Goal: Task Accomplishment & Management: Manage account settings

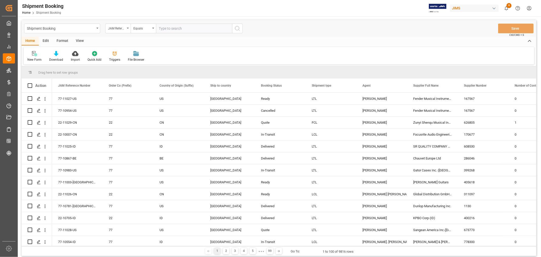
click at [190, 29] on input "text" at bounding box center [194, 29] width 76 height 10
type input "77-10807-us"
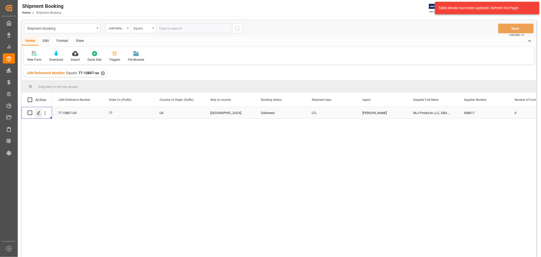
click at [39, 113] on icon "Press SPACE to select this row." at bounding box center [39, 113] width 4 height 4
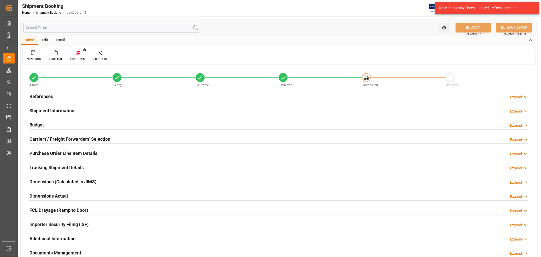
type input "0"
type input "[DATE]"
click at [39, 95] on h2 "References" at bounding box center [41, 96] width 24 height 7
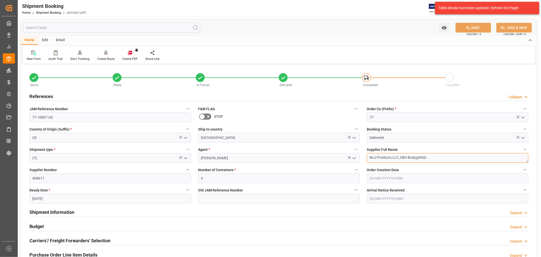
drag, startPoint x: 436, startPoint y: 157, endPoint x: 358, endPoint y: 158, distance: 77.6
click at [358, 158] on div "Quote Ready In-Transit Delivered Completed Cancelled References Collapse JAM Re…" at bounding box center [279, 222] width 516 height 315
click at [118, 170] on label "Supplier Number" at bounding box center [110, 169] width 162 height 7
click at [184, 170] on button "Supplier Number" at bounding box center [187, 169] width 7 height 7
drag, startPoint x: 119, startPoint y: 176, endPoint x: 27, endPoint y: 167, distance: 93.3
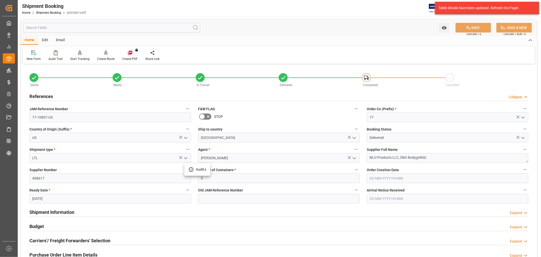
click at [27, 167] on div at bounding box center [270, 128] width 541 height 257
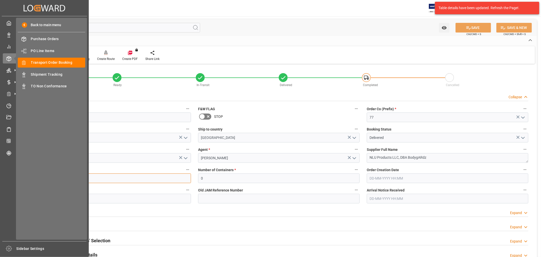
drag, startPoint x: 52, startPoint y: 177, endPoint x: 11, endPoint y: 177, distance: 41.1
click at [11, 177] on div "Created by potrace 1.15, written by [PERSON_NAME] [DATE]-[DATE] Created by potr…" at bounding box center [270, 128] width 541 height 257
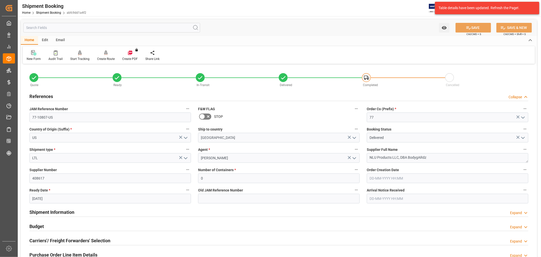
click at [31, 55] on icon at bounding box center [33, 52] width 5 height 5
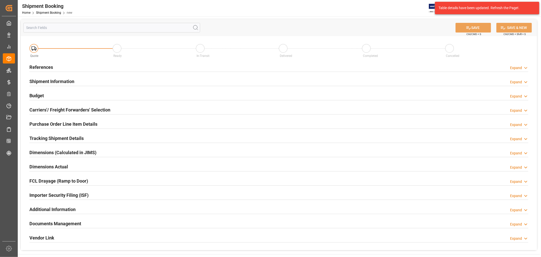
click at [37, 65] on h2 "References" at bounding box center [41, 67] width 24 height 7
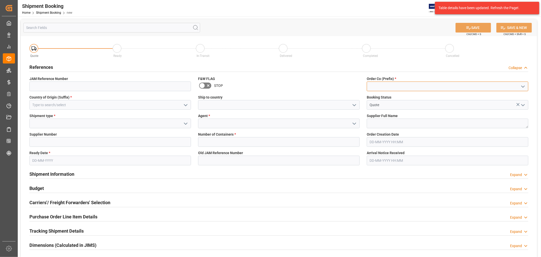
click at [378, 85] on input at bounding box center [448, 86] width 162 height 10
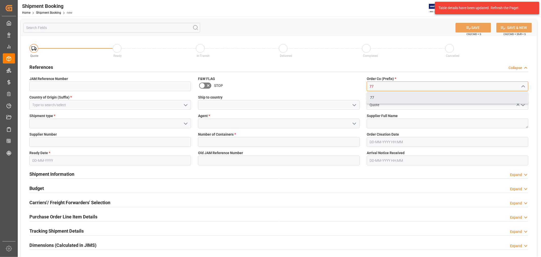
click at [377, 96] on div "77" at bounding box center [447, 97] width 161 height 11
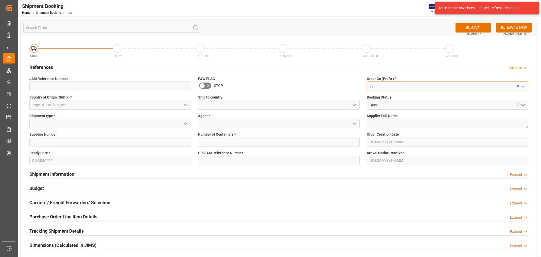
type input "77"
click at [115, 103] on input at bounding box center [110, 105] width 162 height 10
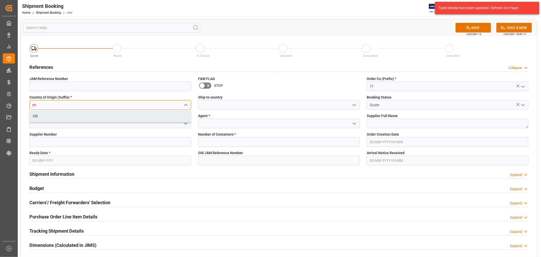
click at [84, 118] on div "CN" at bounding box center [110, 115] width 161 height 11
type input "CN"
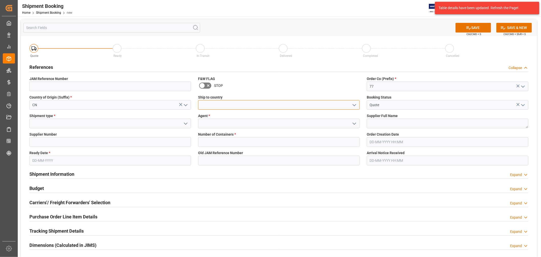
click at [240, 101] on input at bounding box center [279, 105] width 162 height 10
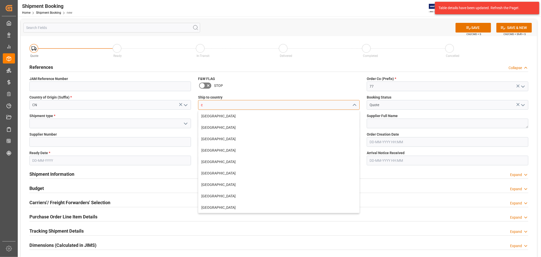
type input "[GEOGRAPHIC_DATA]"
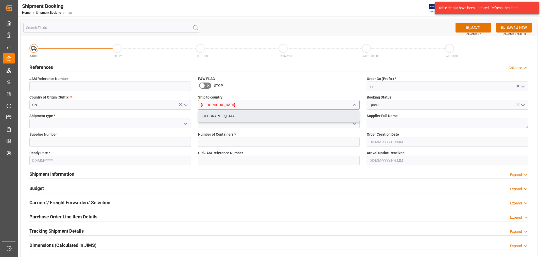
click at [207, 118] on div "[GEOGRAPHIC_DATA]" at bounding box center [278, 115] width 161 height 11
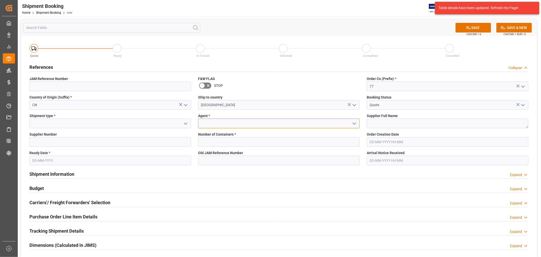
click at [221, 123] on input at bounding box center [279, 123] width 162 height 10
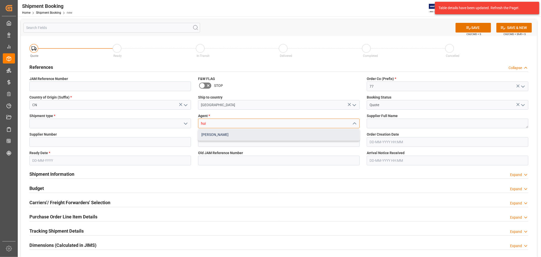
click at [217, 134] on div "[PERSON_NAME]" at bounding box center [278, 134] width 161 height 11
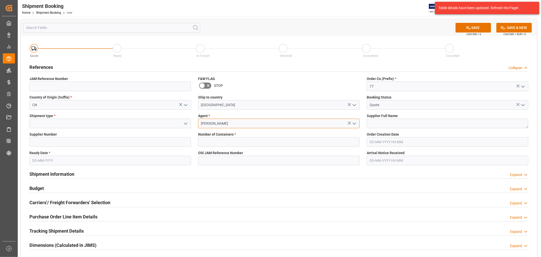
type input "[PERSON_NAME]"
click at [386, 104] on input "Quote" at bounding box center [448, 105] width 162 height 10
click at [402, 126] on textarea at bounding box center [448, 123] width 162 height 10
paste textarea "Matter Brands Consignment"
type textarea "Matter Brands Consignment"
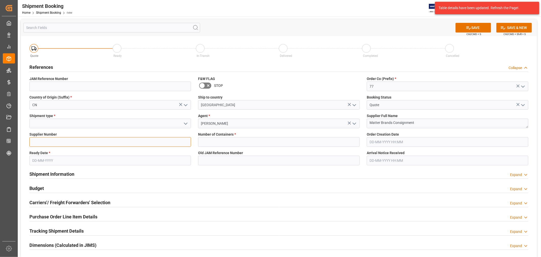
click at [58, 143] on input at bounding box center [110, 142] width 162 height 10
paste input "769597"
type input "769597"
click at [60, 125] on input at bounding box center [110, 123] width 162 height 10
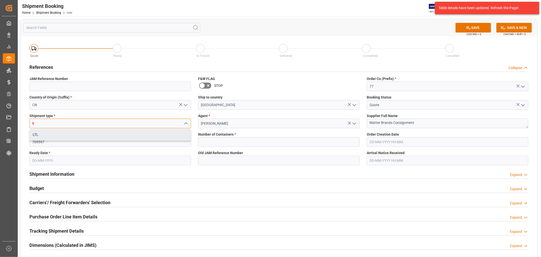
click at [40, 135] on div "LTL" at bounding box center [110, 134] width 161 height 11
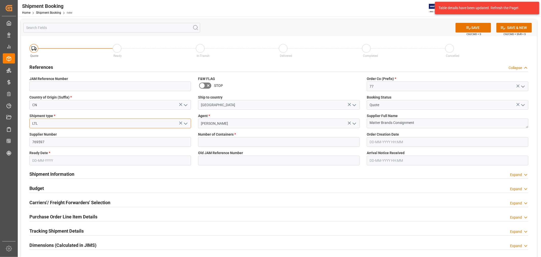
type input "LTL"
click at [230, 141] on input "text" at bounding box center [279, 142] width 162 height 10
type input "0"
drag, startPoint x: 468, startPoint y: 28, endPoint x: 138, endPoint y: 176, distance: 361.7
click at [139, 176] on div "SAVE Ctrl/CMD + S SAVE & NEW Ctrl/CMD + Shift + S Quote Ready In-Transit Delive…" at bounding box center [279, 180] width 516 height 323
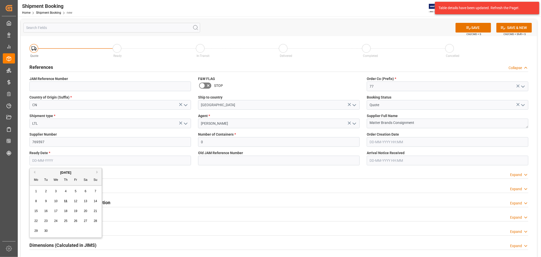
click at [133, 161] on input "text" at bounding box center [110, 160] width 162 height 10
type input "18-09-2025"
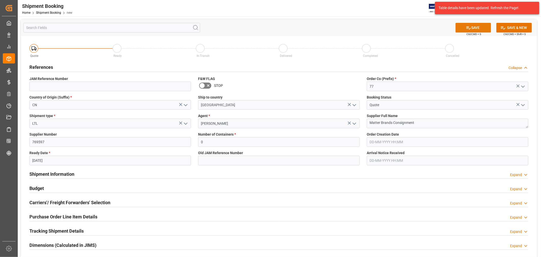
click at [465, 28] on button "SAVE" at bounding box center [473, 28] width 36 height 10
click at [46, 204] on h2 "Carriers'/ Freight Forwarders' Selection" at bounding box center [69, 202] width 81 height 7
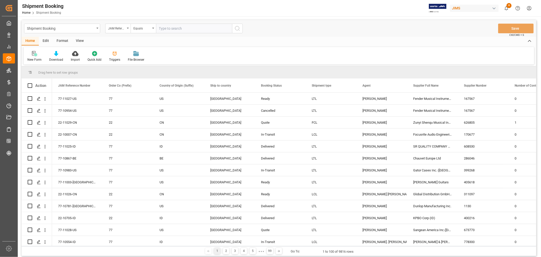
click at [36, 57] on div "New Form" at bounding box center [35, 56] width 22 height 11
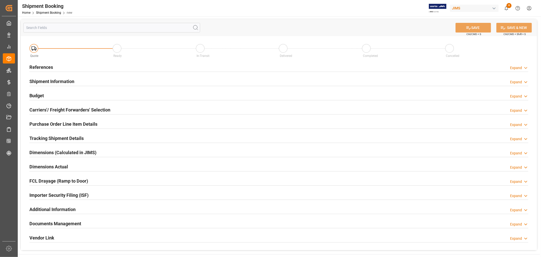
click at [48, 67] on h2 "References" at bounding box center [41, 67] width 24 height 7
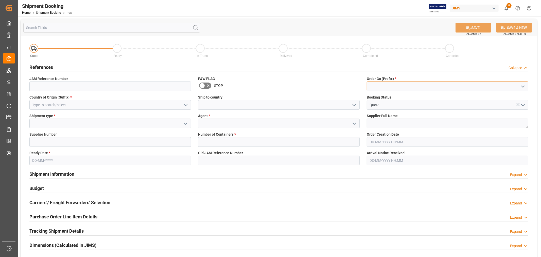
click at [435, 86] on input at bounding box center [448, 86] width 162 height 10
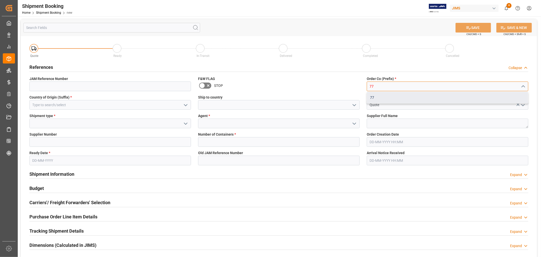
click at [373, 97] on div "77" at bounding box center [447, 97] width 161 height 11
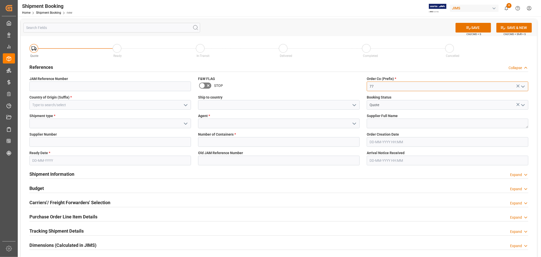
type input "77"
click at [104, 108] on input at bounding box center [110, 105] width 162 height 10
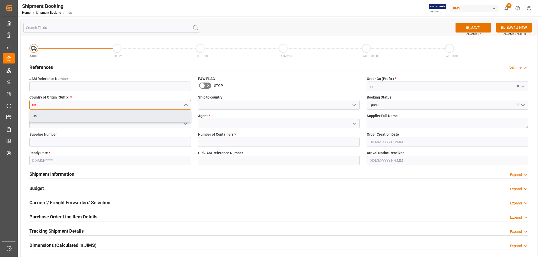
click at [79, 118] on div "US" at bounding box center [110, 115] width 161 height 11
type input "US"
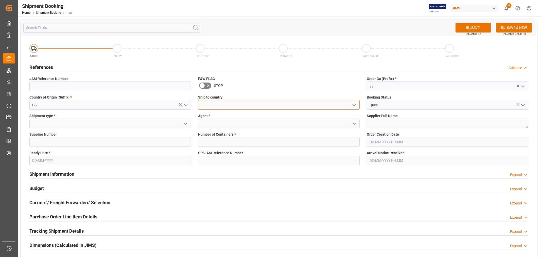
click at [210, 104] on input at bounding box center [279, 105] width 162 height 10
click at [209, 116] on div "[GEOGRAPHIC_DATA]" at bounding box center [278, 115] width 161 height 11
type input "[GEOGRAPHIC_DATA]"
click at [229, 122] on input at bounding box center [279, 123] width 162 height 10
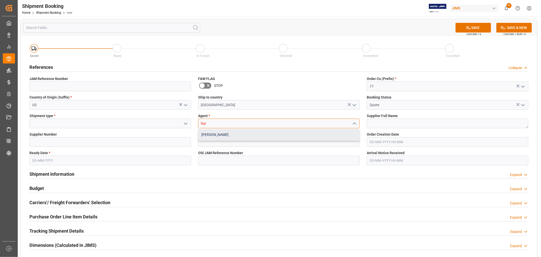
click at [216, 135] on div "[PERSON_NAME]" at bounding box center [278, 134] width 161 height 11
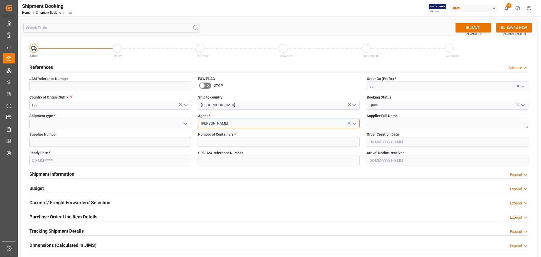
type input "[PERSON_NAME]"
click at [126, 124] on input at bounding box center [110, 123] width 162 height 10
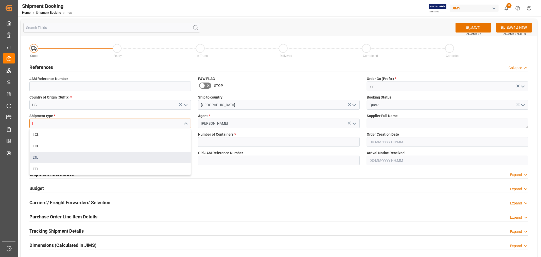
click at [39, 155] on div "LTL" at bounding box center [110, 157] width 161 height 11
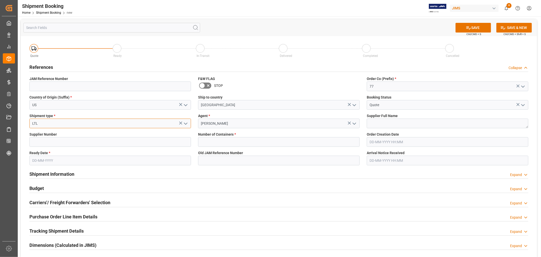
type input "LTL"
click at [382, 125] on textarea at bounding box center [448, 123] width 162 height 10
click at [392, 123] on textarea at bounding box center [448, 123] width 162 height 10
paste textarea "NLU Products LLC, DBA BodygARdz"
type textarea "NLU Products LLC, DBA BodygARdz"
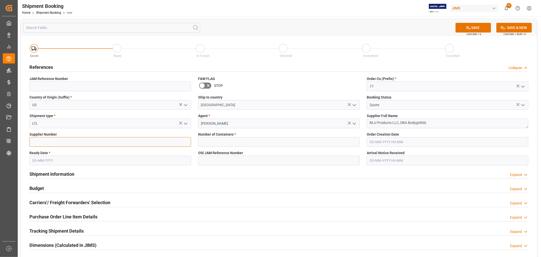
click at [53, 143] on input at bounding box center [110, 142] width 162 height 10
paste input "408617"
type input "408617"
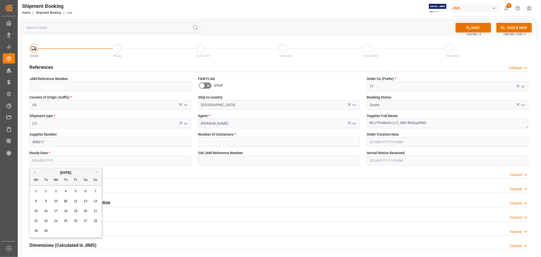
click at [65, 161] on input "text" at bounding box center [110, 160] width 162 height 10
type input "11-09-2025"
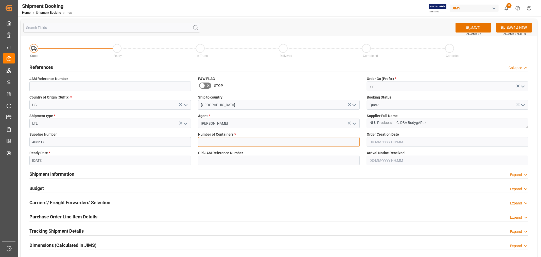
click at [230, 146] on input "text" at bounding box center [279, 142] width 162 height 10
type input "0"
click at [464, 27] on button "SAVE" at bounding box center [473, 28] width 36 height 10
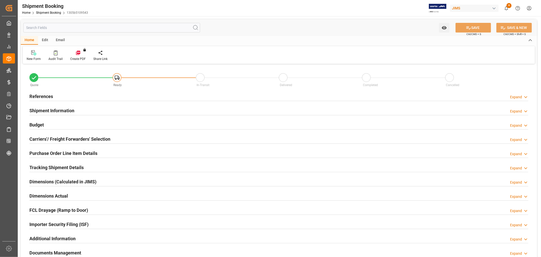
type input "0"
type input "11-09-2025"
click at [39, 96] on h2 "References" at bounding box center [41, 96] width 24 height 7
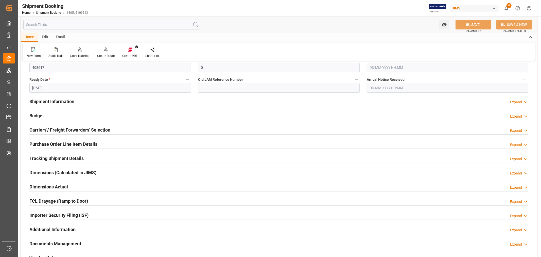
scroll to position [113, 0]
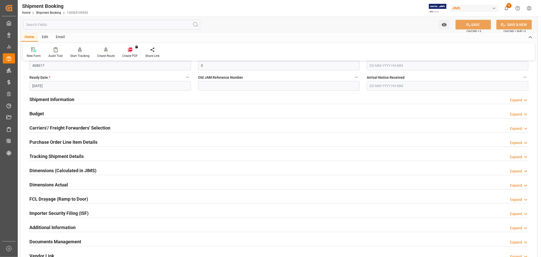
click at [61, 128] on h2 "Carriers'/ Freight Forwarders' Selection" at bounding box center [69, 127] width 81 height 7
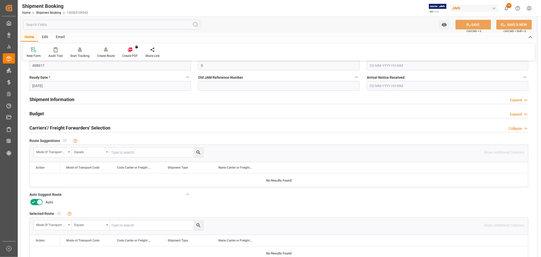
click at [35, 202] on icon at bounding box center [33, 202] width 6 height 6
click at [0, 0] on input "checkbox" at bounding box center [0, 0] width 0 height 0
click at [105, 189] on div "Auto Suggest Route Manual" at bounding box center [110, 198] width 169 height 19
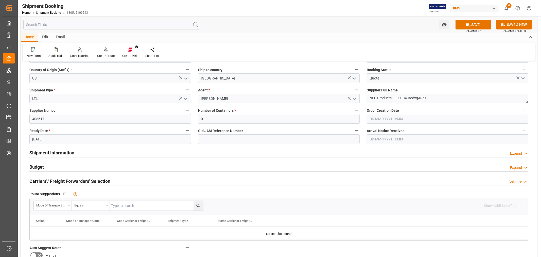
scroll to position [0, 0]
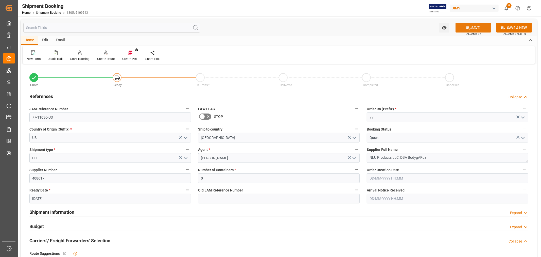
click at [474, 24] on button "SAVE" at bounding box center [473, 28] width 36 height 10
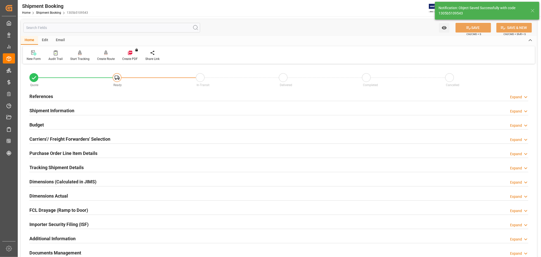
type input "Ready"
click at [58, 118] on div "Budget Expand" at bounding box center [279, 125] width 506 height 14
click at [50, 97] on h2 "References" at bounding box center [41, 96] width 24 height 7
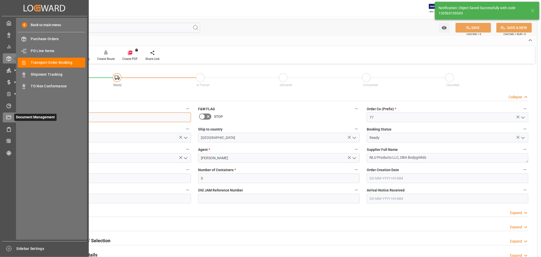
drag, startPoint x: 60, startPoint y: 120, endPoint x: 11, endPoint y: 120, distance: 48.2
click at [11, 120] on div "Created by potrace 1.15, written by Peter Selinger 2001-2017 Created by potrace…" at bounding box center [270, 128] width 541 height 257
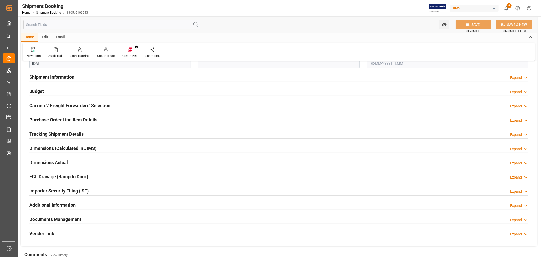
scroll to position [141, 0]
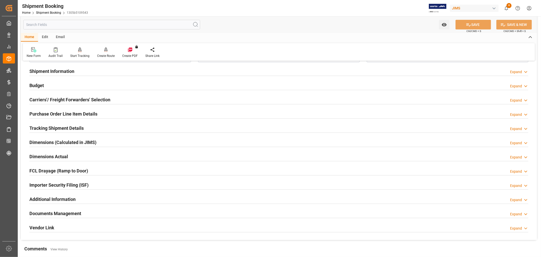
click at [40, 128] on h2 "Tracking Shipment Details" at bounding box center [56, 128] width 54 height 7
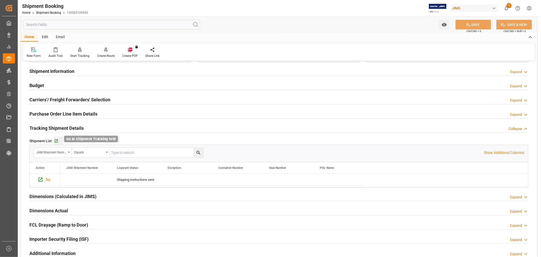
click at [56, 140] on icon "button" at bounding box center [56, 140] width 3 height 3
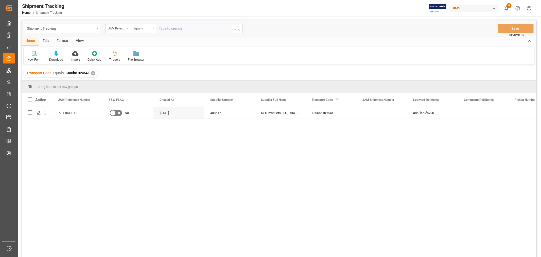
click at [78, 39] on div "View" at bounding box center [79, 41] width 15 height 9
click at [82, 41] on div "View" at bounding box center [79, 41] width 15 height 9
click at [79, 41] on div "View" at bounding box center [79, 41] width 15 height 9
click at [30, 56] on div "Default" at bounding box center [32, 56] width 17 height 11
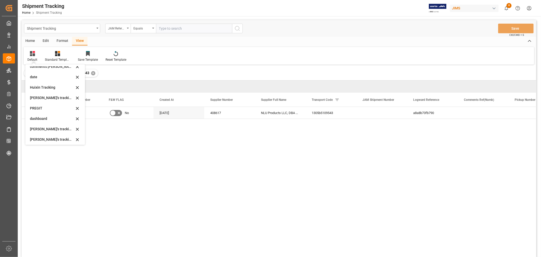
scroll to position [56, 0]
click at [51, 130] on div "Huixin's tracking all # _5" at bounding box center [52, 129] width 44 height 5
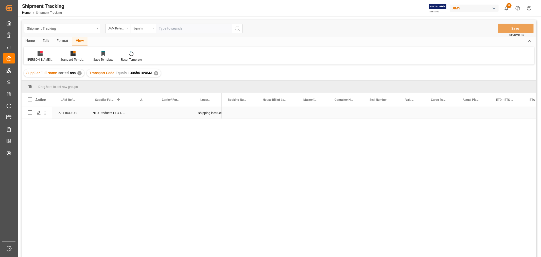
click at [437, 109] on div "Press SPACE to select this row." at bounding box center [441, 113] width 32 height 12
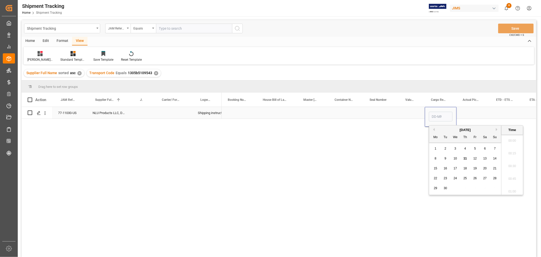
scroll to position [572, 0]
type input "11-09-2025 00:00"
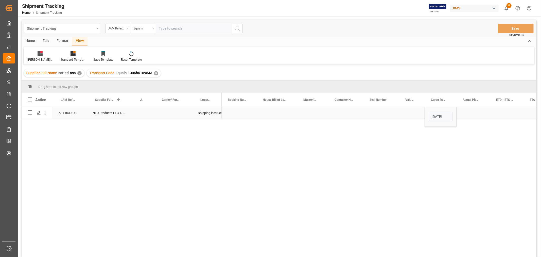
click at [476, 114] on div "Press SPACE to select this row." at bounding box center [472, 113] width 33 height 12
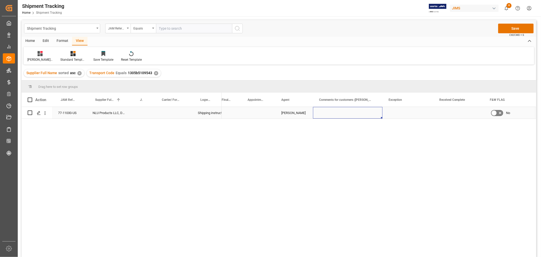
click at [394, 115] on div "Press SPACE to select this row." at bounding box center [407, 113] width 51 height 12
click at [394, 115] on input "Press SPACE to select this row." at bounding box center [407, 116] width 43 height 10
click at [392, 129] on div "Non-Inventory" at bounding box center [408, 130] width 42 height 18
type input "Non-Inventory"
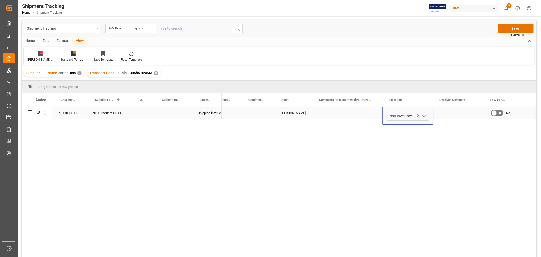
click at [336, 112] on div "Press SPACE to select this row." at bounding box center [347, 113] width 69 height 12
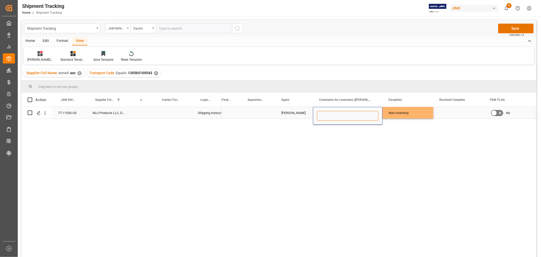
click at [336, 112] on input "Press SPACE to select this row." at bounding box center [347, 116] width 61 height 10
paste input "Attn: Marielle Pinet"
click at [320, 117] on input "Attn: Marielle Pinet" at bounding box center [347, 116] width 61 height 10
type input "non inventory labels Attn: Marielle Pinet"
click at [472, 111] on div "Press SPACE to select this row." at bounding box center [458, 113] width 51 height 12
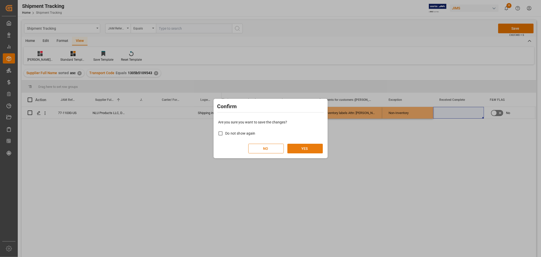
click at [320, 148] on button "YES" at bounding box center [305, 149] width 36 height 10
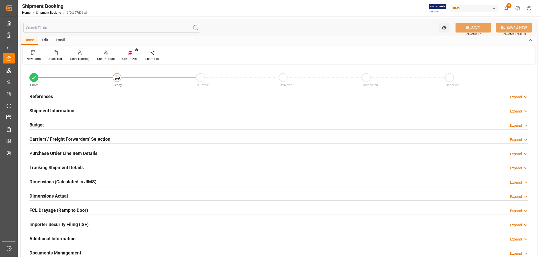
click at [45, 138] on h2 "Carriers'/ Freight Forwarders' Selection" at bounding box center [69, 138] width 81 height 7
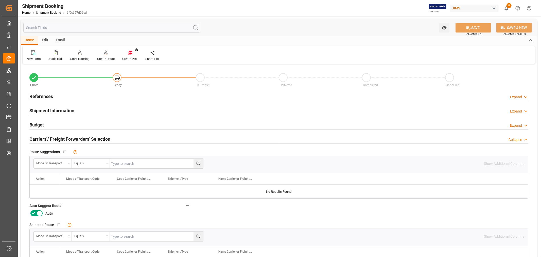
click at [27, 211] on div "Auto Suggest Route Auto" at bounding box center [110, 209] width 169 height 19
click at [30, 213] on icon at bounding box center [33, 213] width 6 height 6
click at [0, 0] on input "checkbox" at bounding box center [0, 0] width 0 height 0
click at [475, 31] on button "SAVE" at bounding box center [473, 28] width 36 height 10
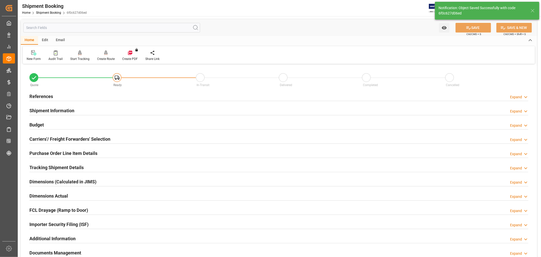
click at [42, 97] on h2 "References" at bounding box center [41, 96] width 24 height 7
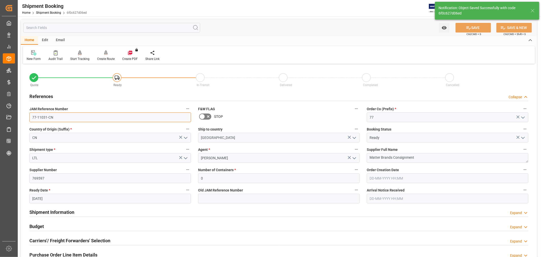
drag, startPoint x: 60, startPoint y: 119, endPoint x: 29, endPoint y: 114, distance: 30.9
click at [29, 114] on input "77-11031-CN" at bounding box center [110, 117] width 162 height 10
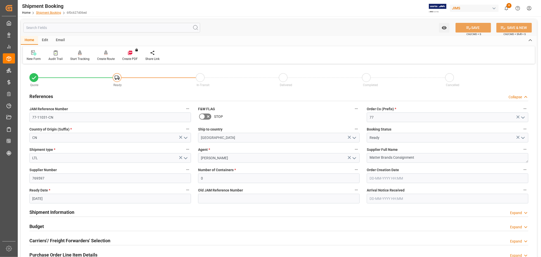
click at [47, 13] on link "Shipment Booking" at bounding box center [48, 13] width 25 height 4
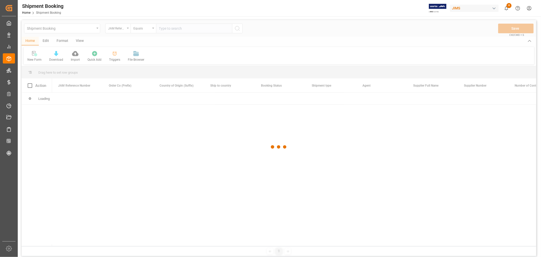
click at [169, 29] on div at bounding box center [279, 147] width 515 height 254
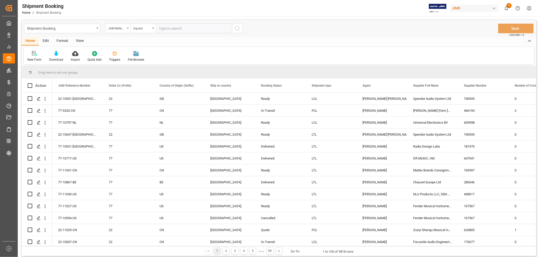
click at [169, 29] on input "text" at bounding box center [194, 29] width 76 height 10
paste input "77-9500-CN"
type input "77-9500-CN"
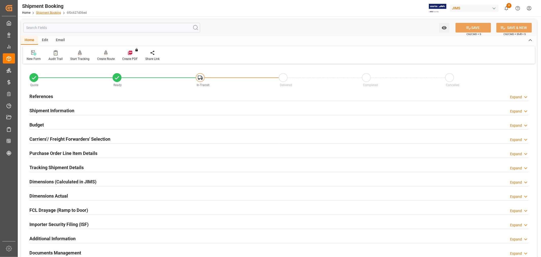
click at [46, 13] on link "Shipment Booking" at bounding box center [48, 13] width 25 height 4
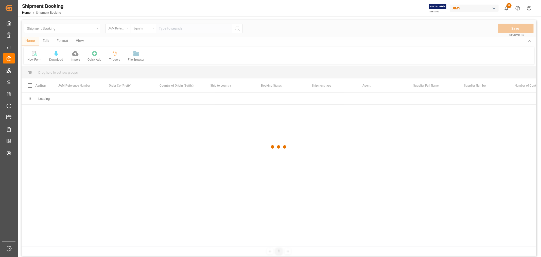
click at [204, 29] on div at bounding box center [279, 147] width 515 height 254
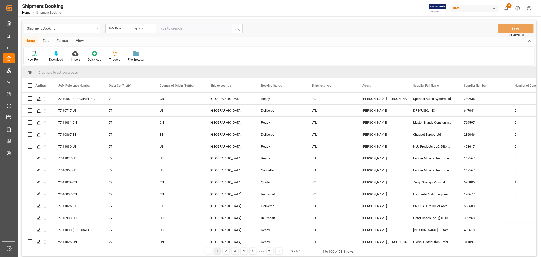
click at [204, 29] on input "text" at bounding box center [194, 29] width 76 height 10
type input "77-10797-NL"
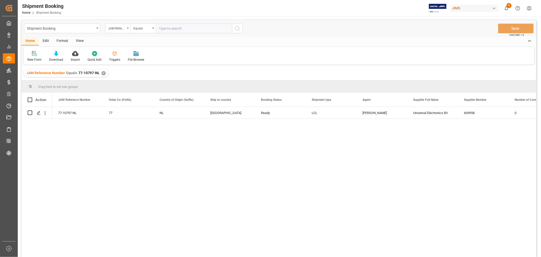
click at [79, 40] on div "View" at bounding box center [79, 41] width 15 height 9
click at [33, 57] on div "Default" at bounding box center [32, 59] width 10 height 5
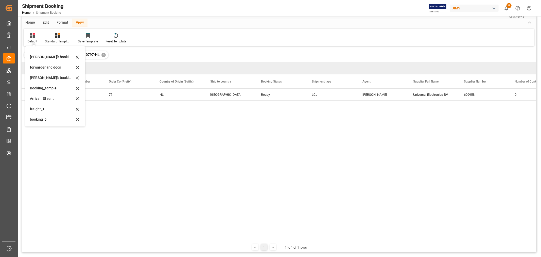
scroll to position [28, 0]
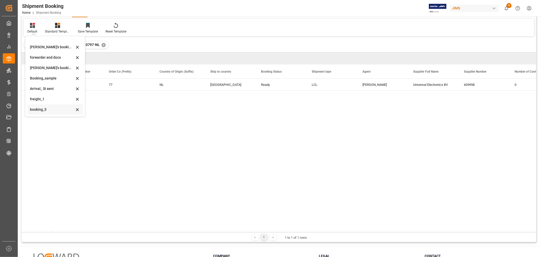
click at [50, 110] on div "booking_5" at bounding box center [52, 109] width 44 height 5
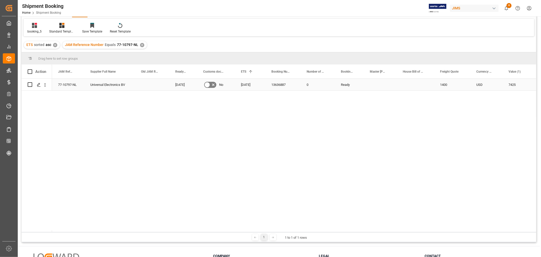
click at [249, 86] on div "19-09-2025" at bounding box center [250, 85] width 30 height 12
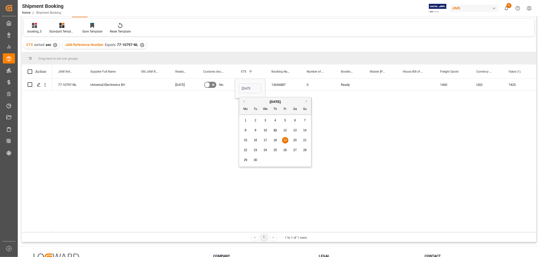
click at [255, 140] on span "16" at bounding box center [255, 140] width 3 height 4
type input "16-09-2025"
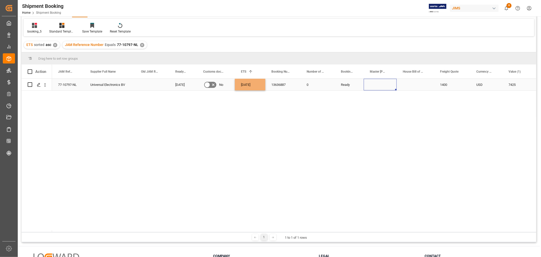
click at [377, 84] on div "Press SPACE to select this row." at bounding box center [380, 85] width 33 height 12
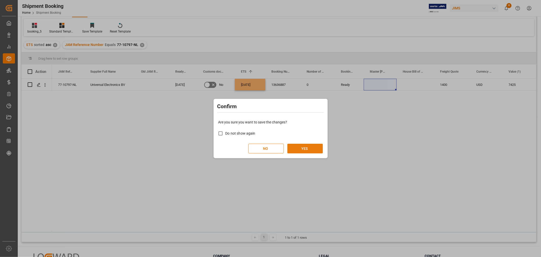
click at [305, 148] on button "YES" at bounding box center [305, 149] width 36 height 10
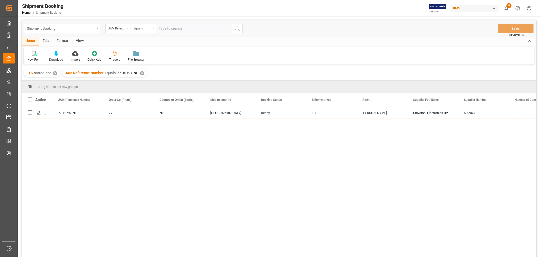
click at [99, 27] on div "Shipment Booking" at bounding box center [62, 29] width 76 height 10
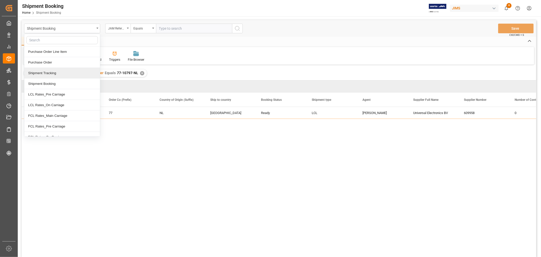
click at [66, 75] on div "Shipment Tracking" at bounding box center [62, 73] width 76 height 11
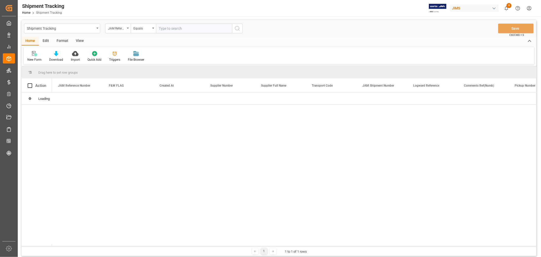
click at [171, 26] on input "text" at bounding box center [194, 29] width 76 height 10
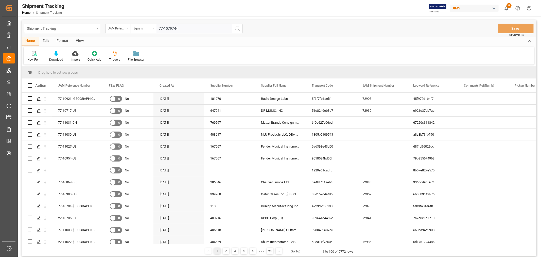
type input "77-10797-NL"
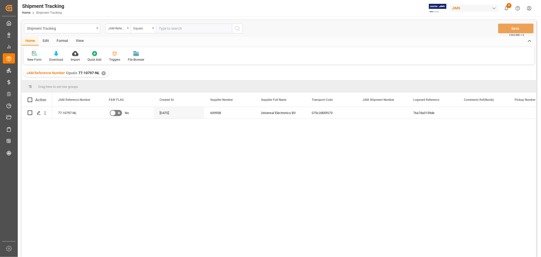
click at [79, 41] on div "View" at bounding box center [79, 41] width 15 height 9
click at [31, 55] on icon at bounding box center [32, 53] width 5 height 5
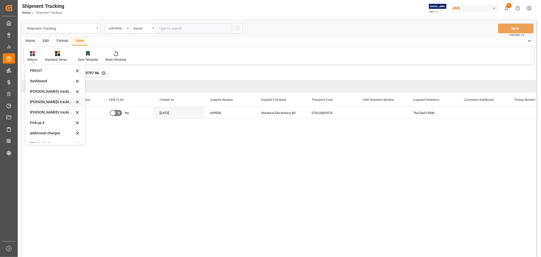
scroll to position [84, 0]
click at [51, 102] on div "[PERSON_NAME]'s tracking all # _5" at bounding box center [52, 101] width 44 height 5
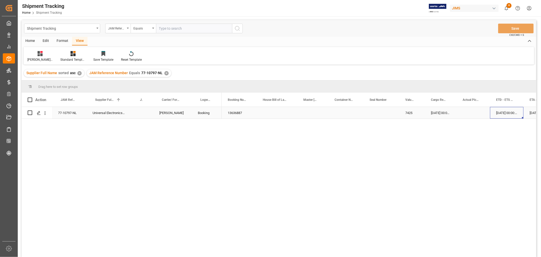
click at [501, 114] on div "[DATE] 00:00:00" at bounding box center [506, 113] width 33 height 12
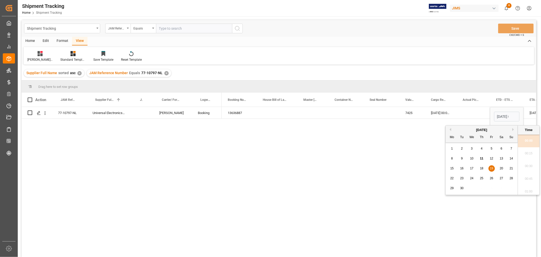
click at [461, 169] on span "16" at bounding box center [461, 168] width 3 height 4
type input "[DATE] 00:00"
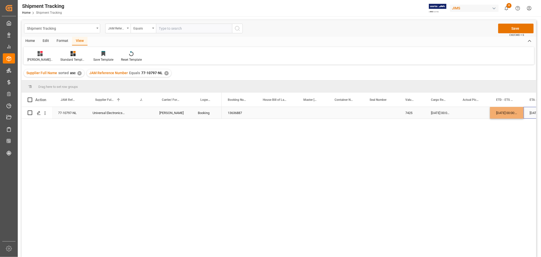
click at [531, 115] on div "[DATE] 00:00:00" at bounding box center [539, 113] width 33 height 12
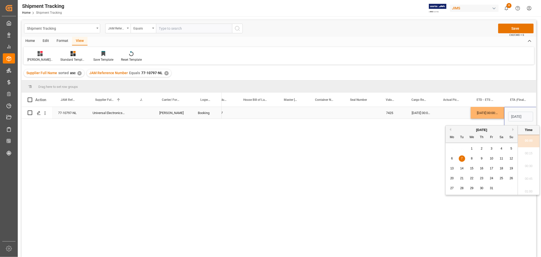
scroll to position [0, 16]
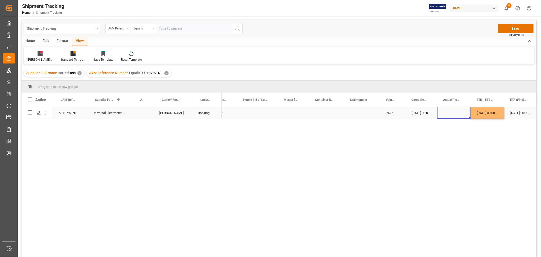
click at [447, 115] on div "Press SPACE to select this row." at bounding box center [453, 113] width 33 height 12
click at [508, 24] on div "Save Ctrl/CMD + S" at bounding box center [516, 29] width 36 height 10
click at [513, 113] on div "[DATE] 00:00:00" at bounding box center [520, 113] width 33 height 12
click at [512, 24] on button "Save" at bounding box center [516, 29] width 36 height 10
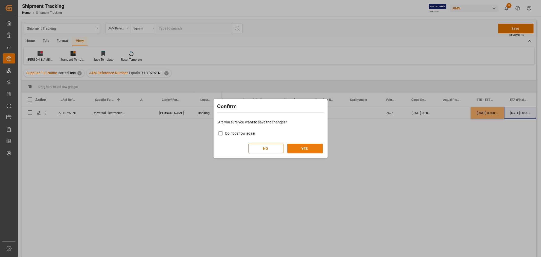
click at [299, 146] on button "YES" at bounding box center [305, 149] width 36 height 10
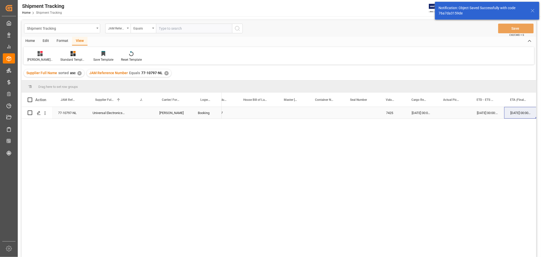
click at [450, 116] on div "Press SPACE to select this row." at bounding box center [453, 113] width 33 height 12
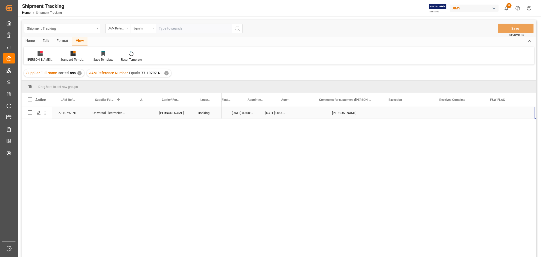
scroll to position [0, 315]
